Goal: Task Accomplishment & Management: Complete application form

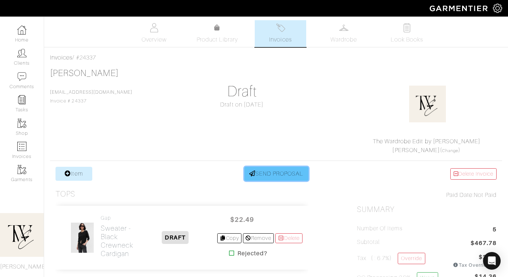
click at [274, 174] on link "SEND PROPOSAL" at bounding box center [277, 174] width 64 height 14
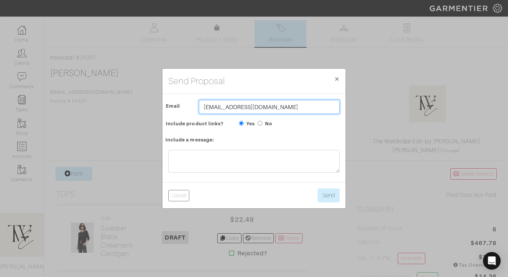
click at [252, 106] on input "[EMAIL_ADDRESS][DOMAIN_NAME]" at bounding box center [269, 107] width 141 height 14
type input "twebyregan@gmail.com"
click at [333, 203] on div "Cancel Send" at bounding box center [254, 195] width 183 height 26
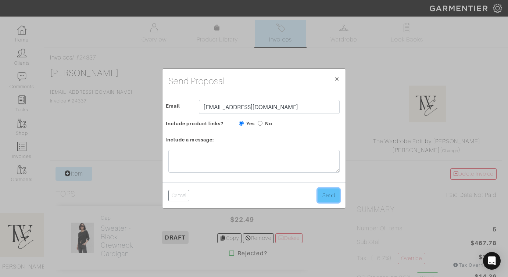
click at [331, 197] on button "Send" at bounding box center [329, 196] width 22 height 14
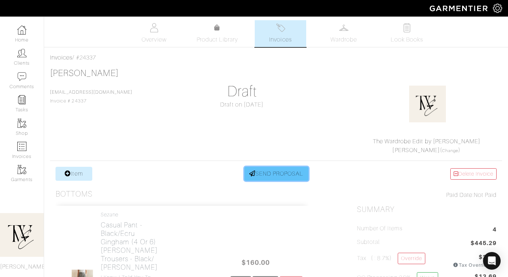
click at [274, 171] on link "SEND PROPOSAL" at bounding box center [277, 174] width 64 height 14
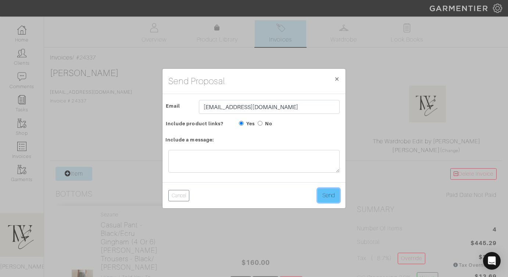
click at [335, 196] on button "Send" at bounding box center [329, 196] width 22 height 14
